Goal: Check status

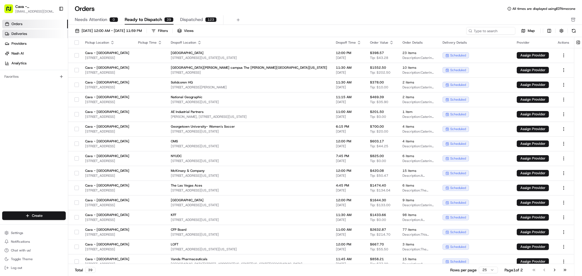
click at [11, 34] on span "Deliveries" at bounding box center [19, 33] width 16 height 5
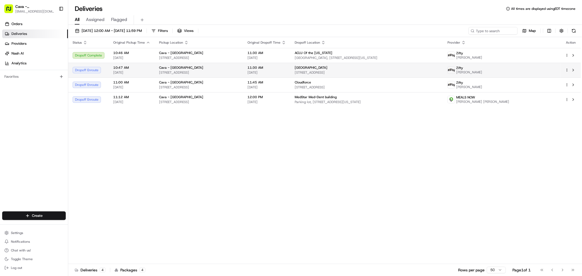
click at [387, 68] on div "Key Center School" at bounding box center [367, 68] width 144 height 4
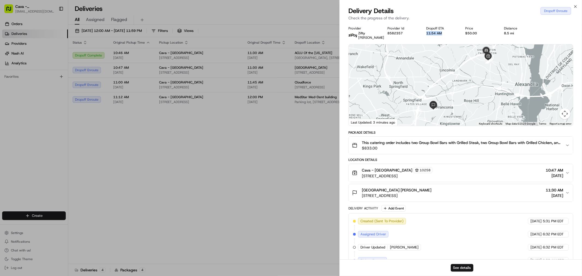
drag, startPoint x: 444, startPoint y: 36, endPoint x: 455, endPoint y: 36, distance: 11.2
click at [454, 36] on div "Provider Zifty Tony Davis Provider Id 8582357 Dropoff ETA 11:54 AM Price $50.00…" at bounding box center [461, 33] width 225 height 14
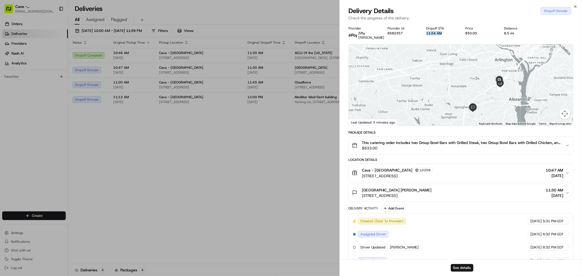
scroll to position [52, 0]
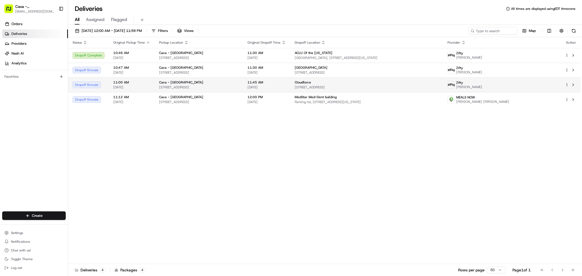
click at [436, 78] on td "Cloudforce 120 Waterfront St #500, Oxon Hill, MD 20745, USA" at bounding box center [366, 85] width 153 height 15
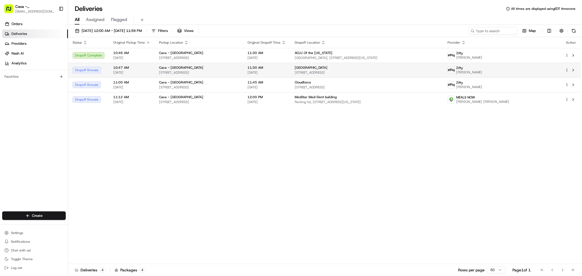
click at [286, 66] on span "11:30 AM" at bounding box center [267, 68] width 38 height 4
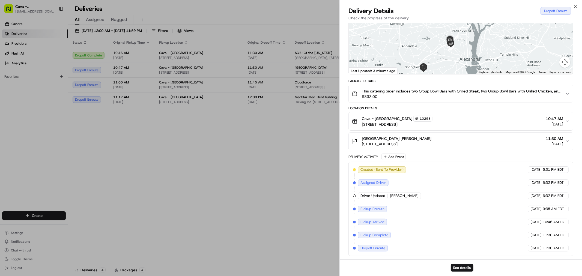
click at [488, 118] on div "Cava - [GEOGRAPHIC_DATA] 10258 [STREET_ADDRESS] 10:47 AM [DATE]" at bounding box center [458, 121] width 213 height 11
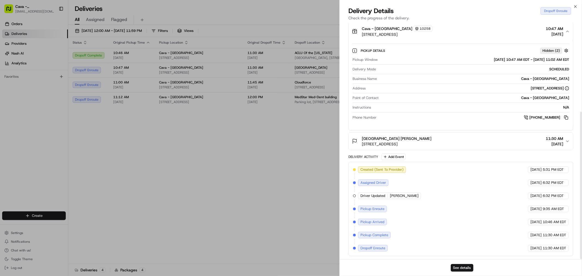
click at [451, 138] on div "Key Center School Emily Kaltenmark 6404 Franconia Rd, Springfield, VA 22150, US…" at bounding box center [458, 141] width 213 height 11
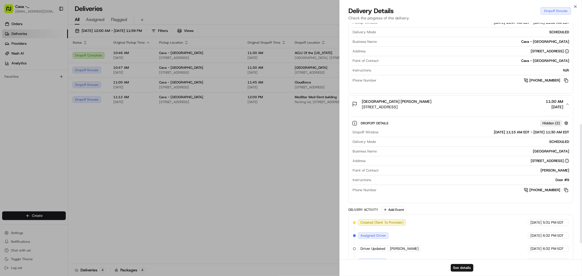
scroll to position [233, 0]
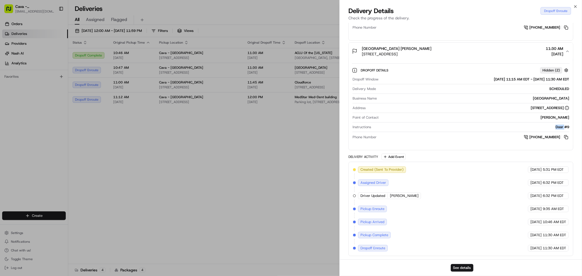
drag, startPoint x: 549, startPoint y: 127, endPoint x: 566, endPoint y: 126, distance: 17.0
click at [566, 126] on div "Door #9" at bounding box center [471, 127] width 196 height 5
click at [567, 126] on div "Door #9" at bounding box center [471, 127] width 196 height 5
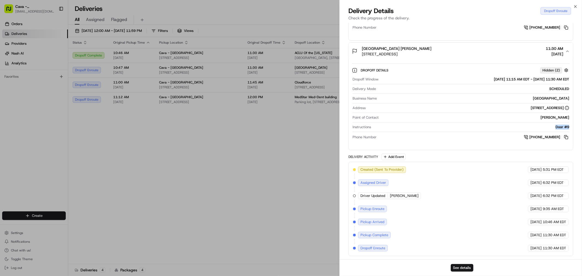
click at [541, 125] on div "Door #9" at bounding box center [471, 127] width 196 height 5
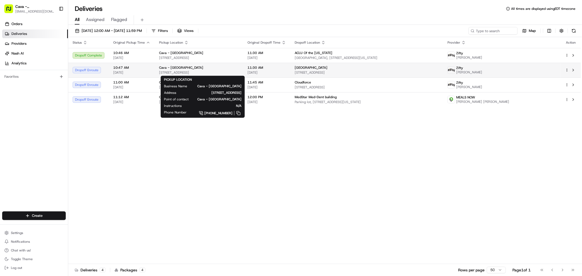
click at [239, 71] on span "[STREET_ADDRESS]" at bounding box center [199, 72] width 80 height 4
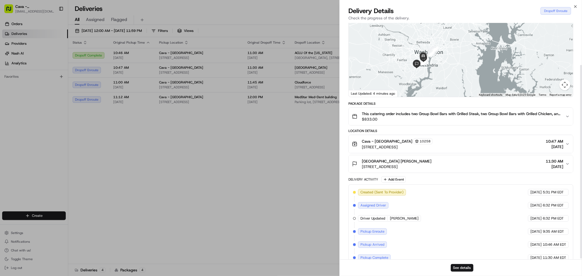
scroll to position [52, 0]
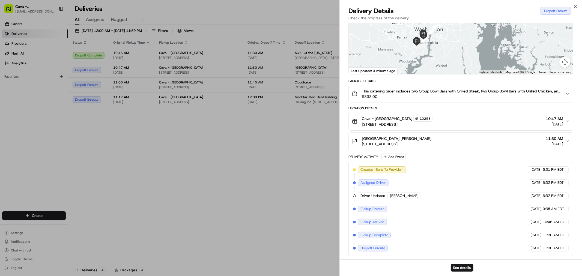
click at [381, 196] on span "Driver Updated" at bounding box center [373, 196] width 25 height 5
click at [457, 270] on button "See details" at bounding box center [462, 268] width 23 height 8
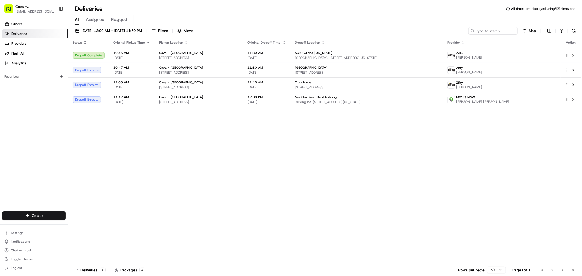
click at [96, 20] on span "Assigned" at bounding box center [95, 19] width 19 height 7
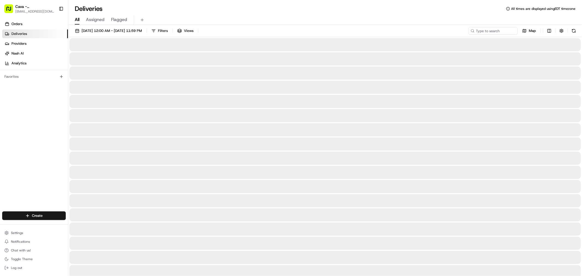
click at [78, 17] on span "All" at bounding box center [77, 19] width 5 height 7
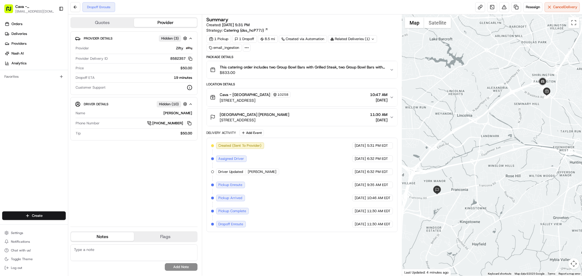
drag, startPoint x: 187, startPoint y: 140, endPoint x: 135, endPoint y: 70, distance: 87.2
drag, startPoint x: 135, startPoint y: 70, endPoint x: 375, endPoint y: 90, distance: 241.6
click at [375, 90] on button "Cava - [GEOGRAPHIC_DATA] 10258 [STREET_ADDRESS] 10:47 AM [DATE]" at bounding box center [302, 97] width 191 height 18
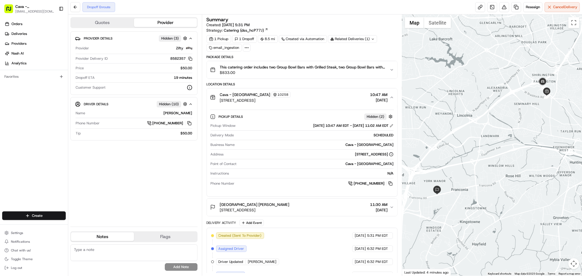
click at [378, 90] on button "Cava - [GEOGRAPHIC_DATA] 10258 [STREET_ADDRESS] 10:47 AM [DATE]" at bounding box center [302, 97] width 191 height 18
